Goal: Check status

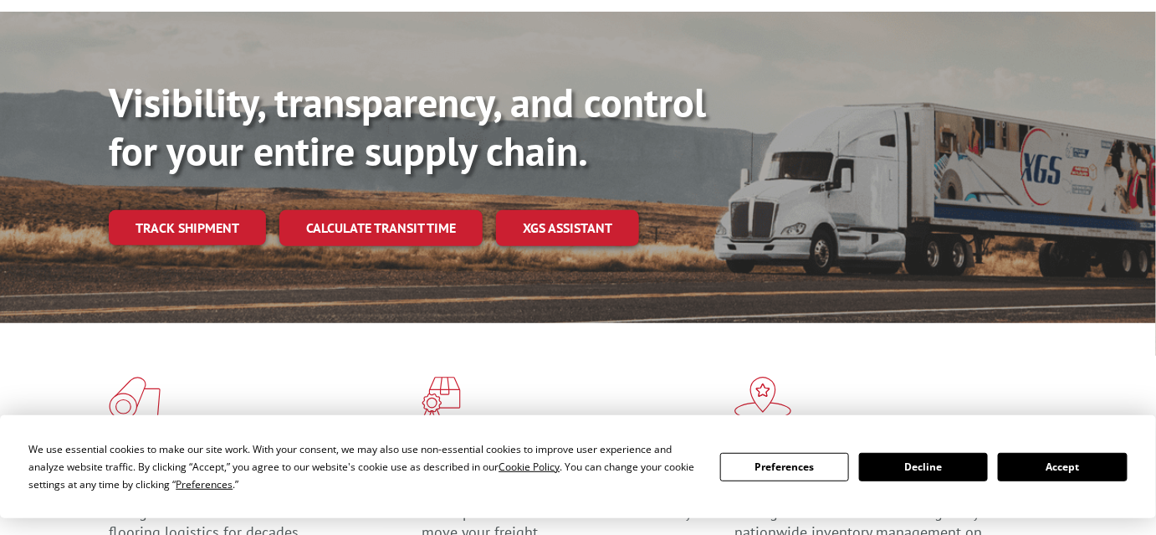
scroll to position [181, 0]
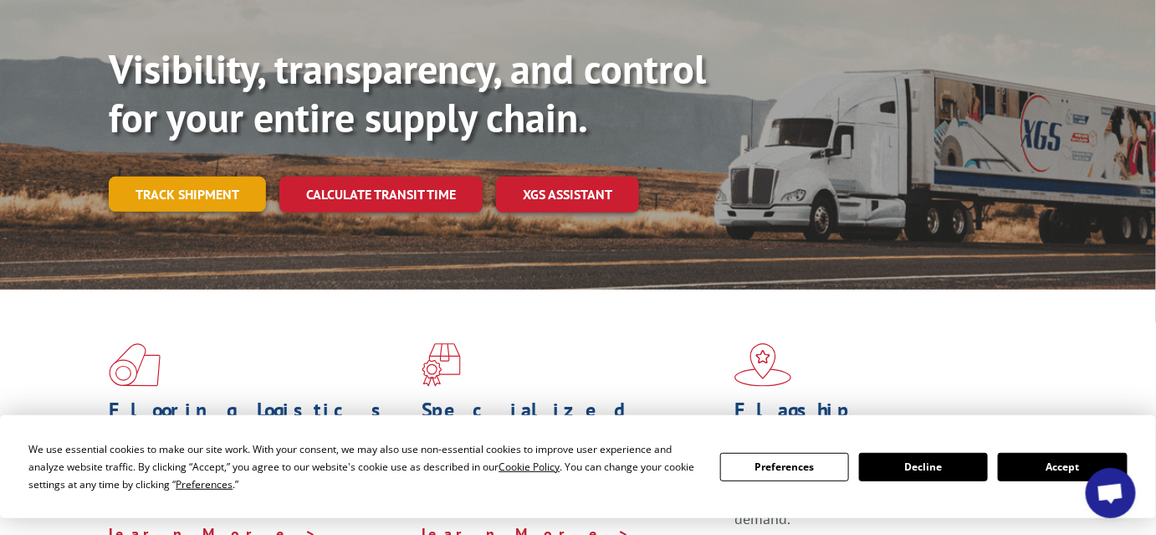
click at [193, 177] on link "Track shipment" at bounding box center [187, 194] width 157 height 35
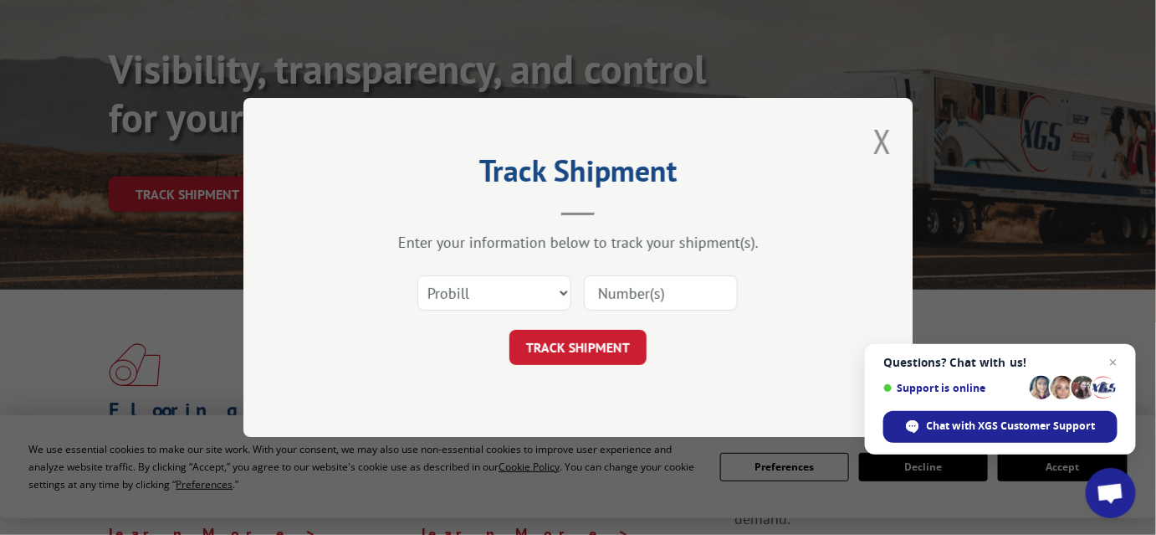
paste input "54394656"
type input "54394656"
click at [587, 340] on button "TRACK SHIPMENT" at bounding box center [577, 347] width 137 height 35
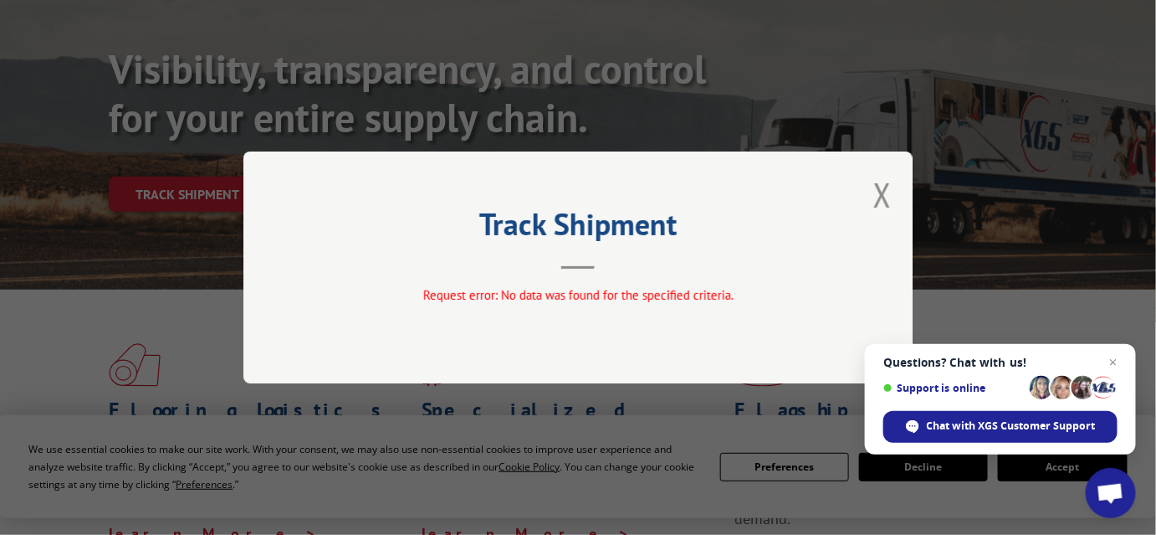
click at [587, 340] on div "Track Shipment Request error: No data was found for the specified criteria." at bounding box center [577, 267] width 669 height 232
click at [871, 184] on div "Track Shipment Request error: No data was found for the specified criteria." at bounding box center [577, 267] width 669 height 232
click at [888, 202] on button "Close modal" at bounding box center [882, 194] width 18 height 44
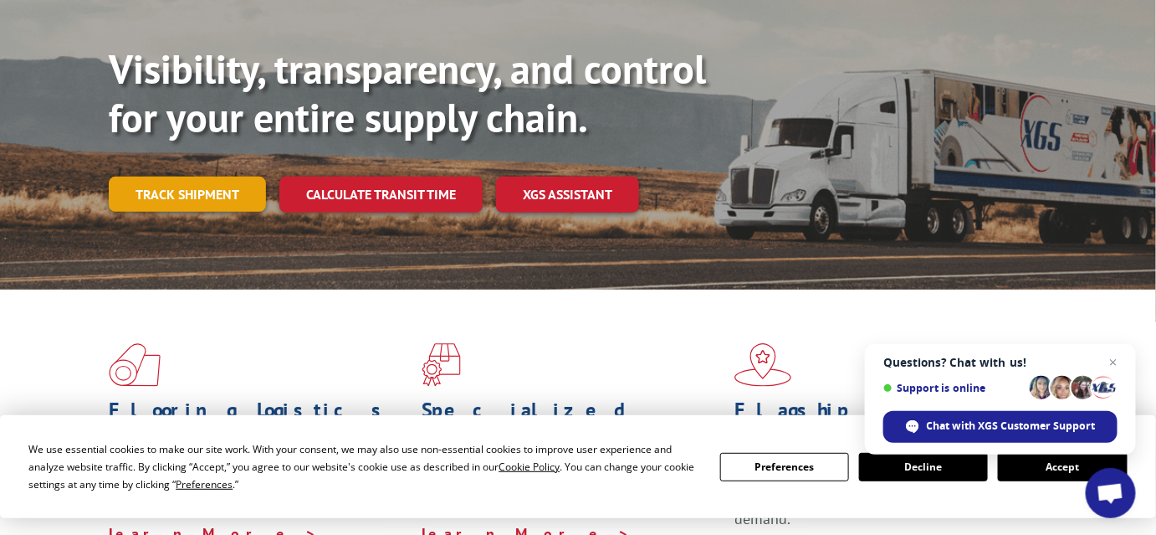
click at [166, 177] on link "Track shipment" at bounding box center [187, 194] width 157 height 35
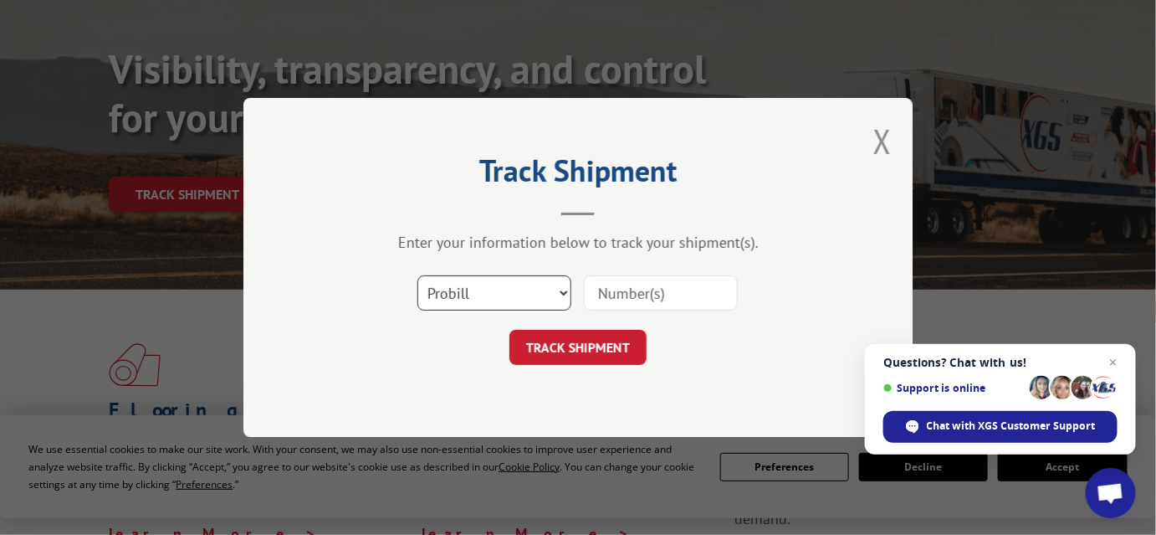
click at [563, 288] on select "Select category... Probill BOL PO" at bounding box center [494, 292] width 154 height 35
select select "bol"
click at [417, 275] on select "Select category... Probill BOL PO" at bounding box center [494, 292] width 154 height 35
paste input "54394656"
type input "54394656"
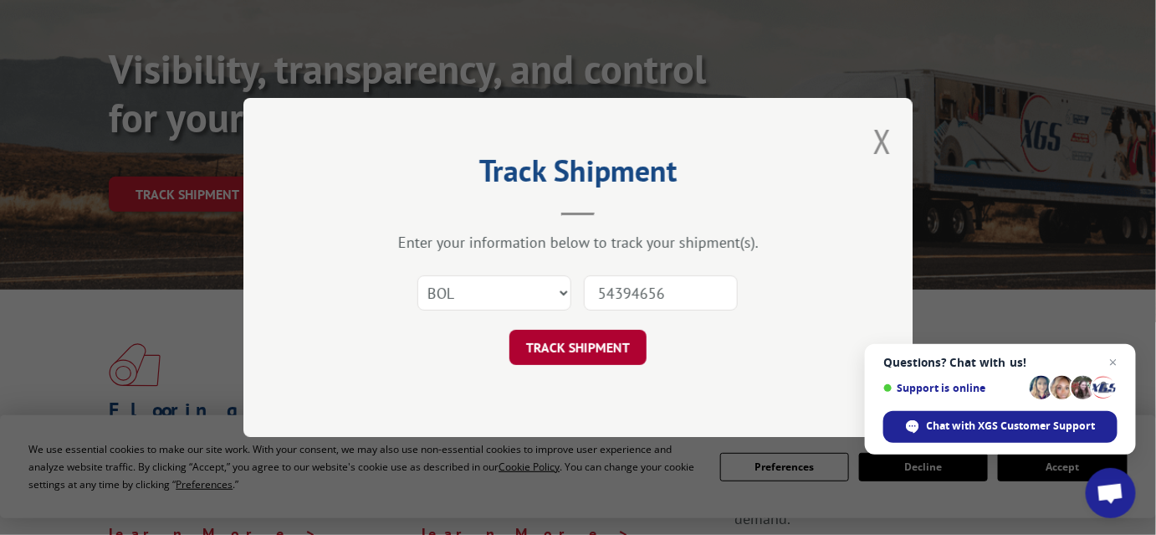
click at [551, 348] on button "TRACK SHIPMENT" at bounding box center [577, 347] width 137 height 35
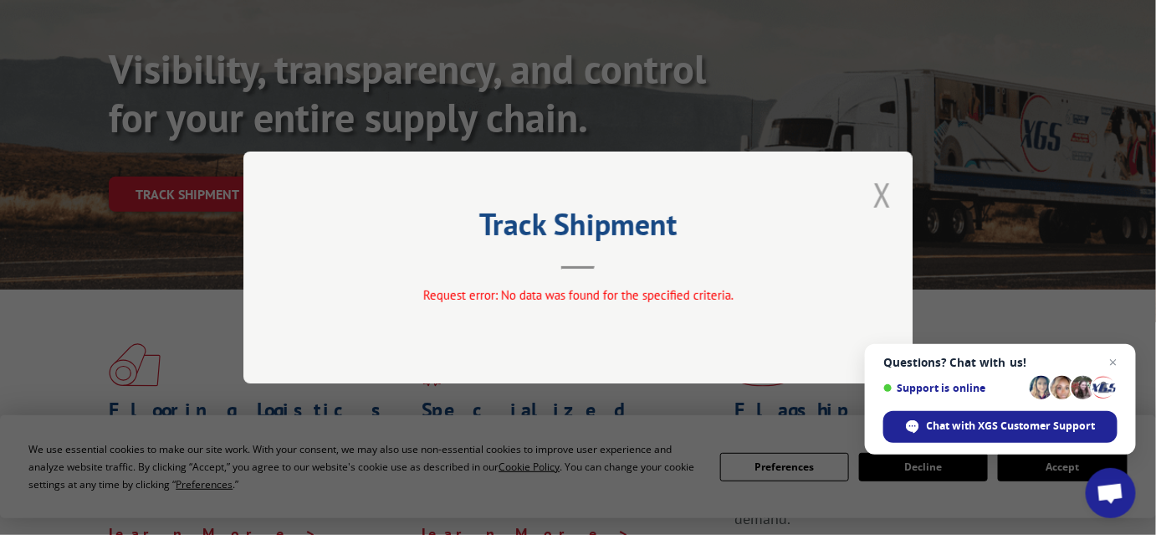
click at [881, 187] on button "Close modal" at bounding box center [882, 194] width 18 height 44
